Goal: Task Accomplishment & Management: Manage account settings

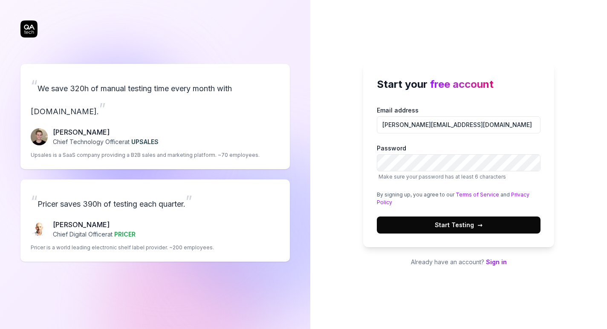
type input "[PERSON_NAME][EMAIL_ADDRESS][DOMAIN_NAME]"
click at [0, 329] on com-1password-button at bounding box center [0, 329] width 0 height 0
click at [435, 224] on span "Start Testing →" at bounding box center [459, 224] width 48 height 9
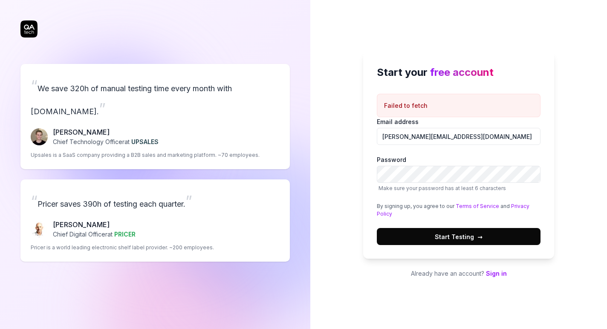
click at [447, 235] on span "Start Testing →" at bounding box center [459, 236] width 48 height 9
click at [445, 184] on label "Password Make sure your password has at least 6 characters" at bounding box center [459, 173] width 164 height 37
click at [0, 329] on com-1password-button at bounding box center [0, 329] width 0 height 0
click at [578, 109] on div "Start your free account Failed to fetch Email address [PERSON_NAME][EMAIL_ADDRE…" at bounding box center [458, 164] width 297 height 329
click at [31, 27] on div "“ We save 320h of manual testing time every month with [DOMAIN_NAME]. ” [PERSON…" at bounding box center [154, 163] width 269 height 292
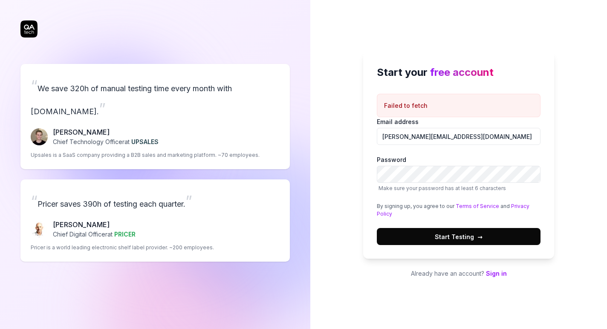
click at [496, 274] on link "Sign in" at bounding box center [496, 273] width 21 height 7
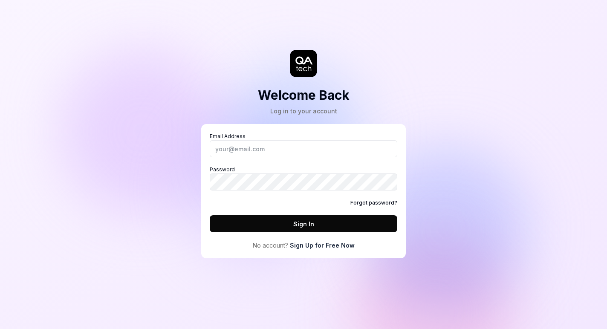
click at [339, 247] on link "Sign Up for Free Now" at bounding box center [322, 245] width 65 height 9
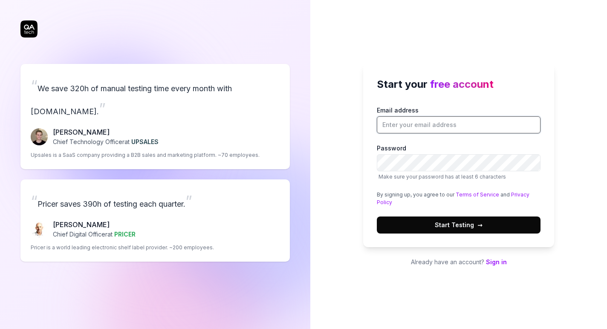
click at [412, 127] on input "Email address" at bounding box center [459, 124] width 164 height 17
type input "[PERSON_NAME][EMAIL_ADDRESS][DOMAIN_NAME]"
click at [492, 231] on button "Start Testing →" at bounding box center [459, 225] width 164 height 17
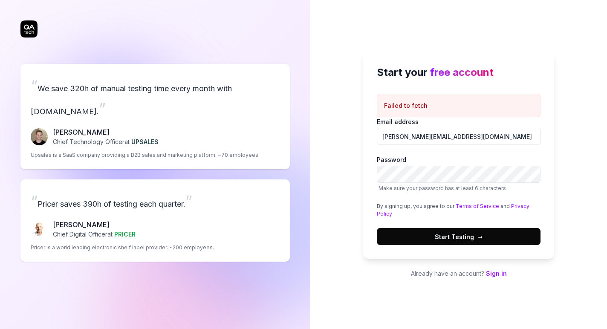
click at [497, 273] on link "Sign in" at bounding box center [496, 273] width 21 height 7
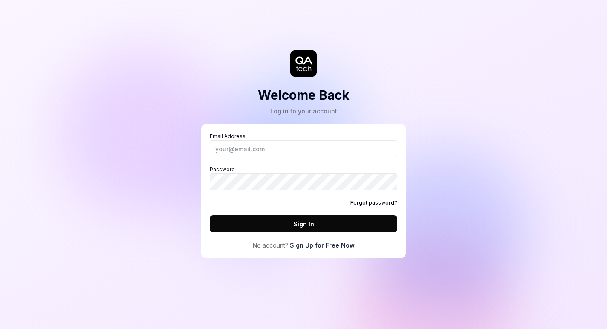
click at [371, 204] on link "Forgot password?" at bounding box center [373, 203] width 47 height 8
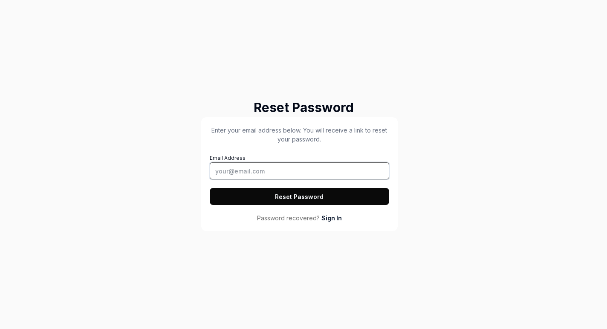
click at [258, 173] on input "Email Address" at bounding box center [299, 170] width 179 height 17
type input "[PERSON_NAME][EMAIL_ADDRESS][DOMAIN_NAME]"
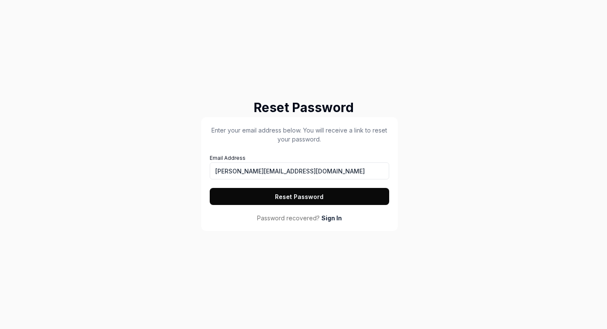
click at [373, 190] on button "Reset Password" at bounding box center [299, 196] width 179 height 17
